Goal: Information Seeking & Learning: Learn about a topic

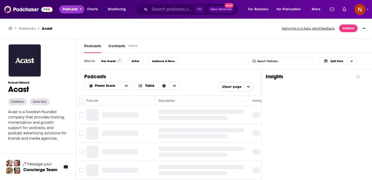
click at [75, 9] on span "Podcasts" at bounding box center [70, 9] width 15 height 7
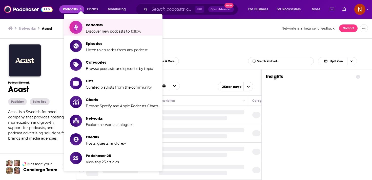
click at [83, 26] on link "Podcasts Discover new podcasts to follow" at bounding box center [114, 27] width 89 height 13
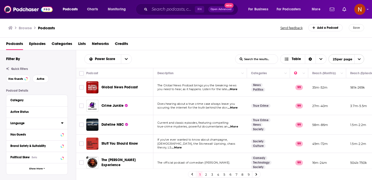
click at [62, 123] on icon at bounding box center [62, 123] width 2 height 1
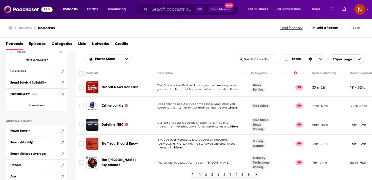
scroll to position [135, 0]
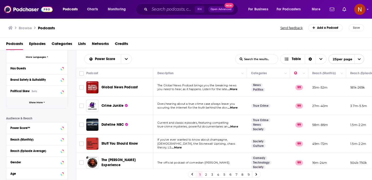
click at [42, 102] on span "Show More" at bounding box center [36, 102] width 14 height 3
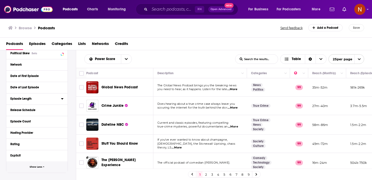
scroll to position [172, 0]
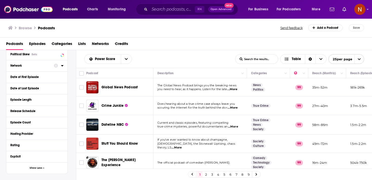
click at [62, 64] on icon at bounding box center [62, 66] width 3 height 4
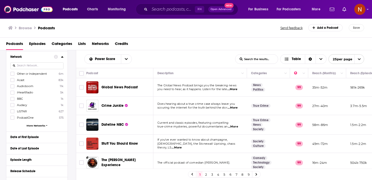
scroll to position [148, 0]
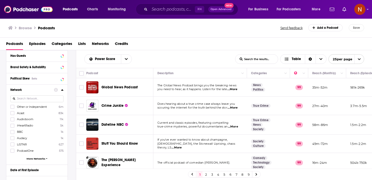
click at [38, 159] on span "More Networks" at bounding box center [36, 159] width 19 height 3
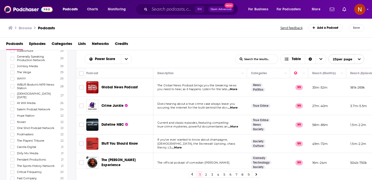
scroll to position [898, 0]
click at [25, 134] on span "Podmasters" at bounding box center [25, 136] width 16 height 4
click at [12, 137] on input "multiSelectOption-Podmasters-122" at bounding box center [12, 137] width 0 height 0
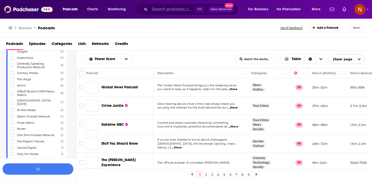
scroll to position [911, 0]
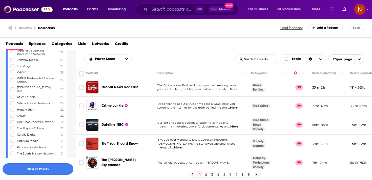
click at [33, 174] on button "View 22 Results" at bounding box center [38, 169] width 71 height 11
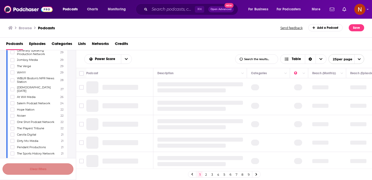
click at [33, 174] on button "Clear Filters" at bounding box center [38, 169] width 71 height 11
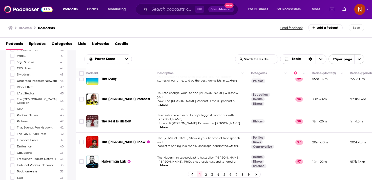
scroll to position [777, 0]
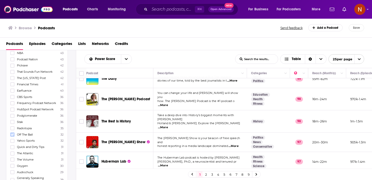
click at [12, 134] on icon at bounding box center [12, 135] width 3 height 2
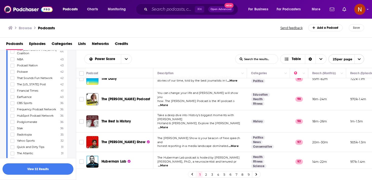
click at [40, 172] on button "View 32 Results" at bounding box center [38, 169] width 71 height 11
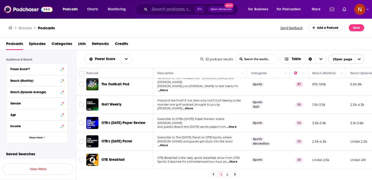
scroll to position [82, 0]
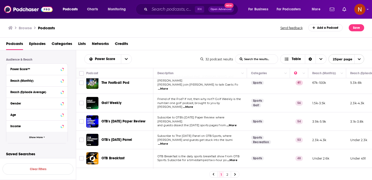
click at [48, 140] on button "Show More" at bounding box center [36, 137] width 61 height 11
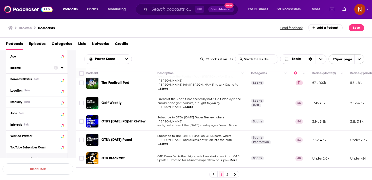
scroll to position [406, 0]
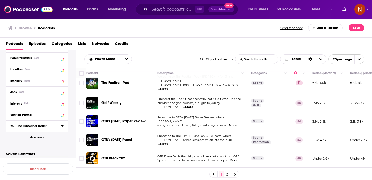
click at [37, 140] on button "Show Less" at bounding box center [36, 137] width 61 height 11
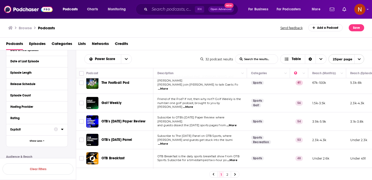
scroll to position [231, 0]
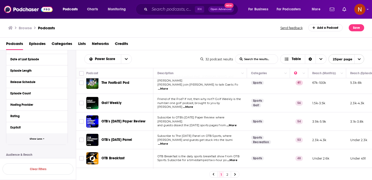
click at [37, 140] on button "Show Less" at bounding box center [36, 139] width 61 height 11
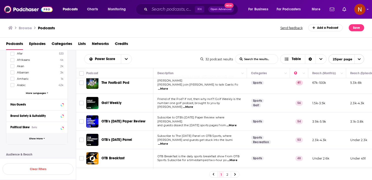
click at [37, 140] on button "Show More" at bounding box center [36, 138] width 61 height 11
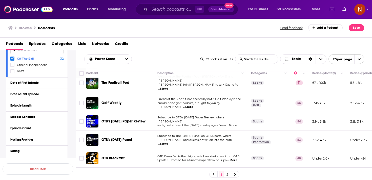
scroll to position [177, 0]
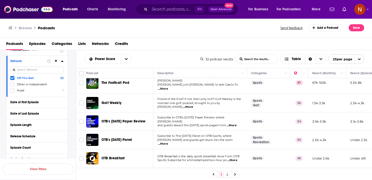
click at [12, 78] on icon at bounding box center [12, 78] width 3 height 2
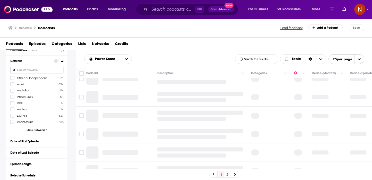
click at [40, 129] on span "More Networks" at bounding box center [36, 130] width 19 height 3
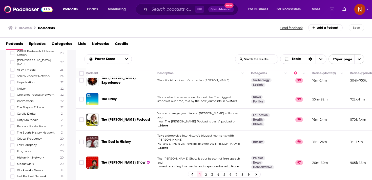
scroll to position [932, 0]
click at [11, 87] on icon at bounding box center [12, 88] width 3 height 3
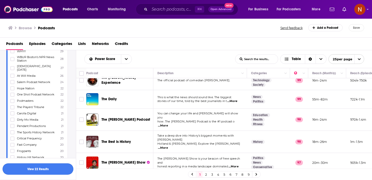
click at [54, 169] on button "View 22 Results" at bounding box center [38, 169] width 71 height 11
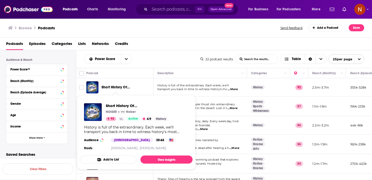
click at [125, 87] on span "Short History Of..." at bounding box center [115, 87] width 29 height 4
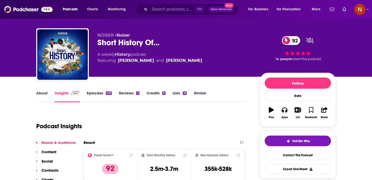
scroll to position [5, 0]
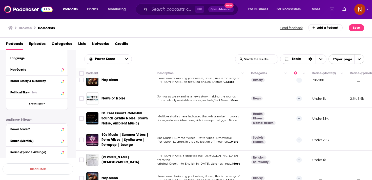
scroll to position [89, 0]
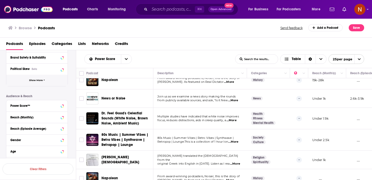
click at [47, 83] on button "Show More" at bounding box center [36, 80] width 61 height 11
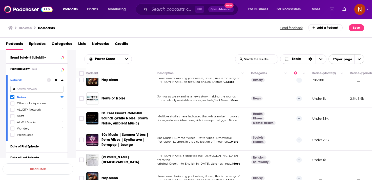
click at [22, 98] on span "Noiser" at bounding box center [21, 98] width 9 height 4
click at [12, 98] on input "multiSelectOption-Noiser-0" at bounding box center [12, 98] width 0 height 0
